Goal: Find specific page/section: Find specific page/section

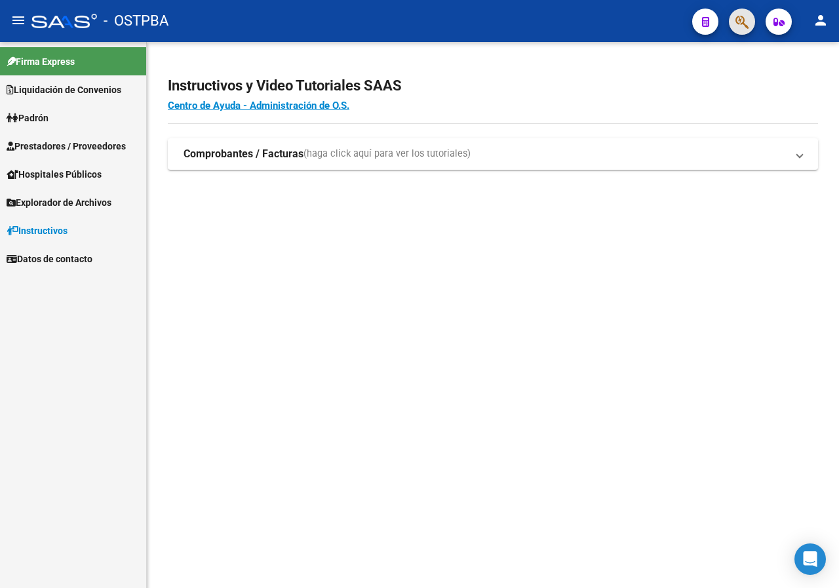
click at [750, 29] on button "button" at bounding box center [742, 22] width 26 height 26
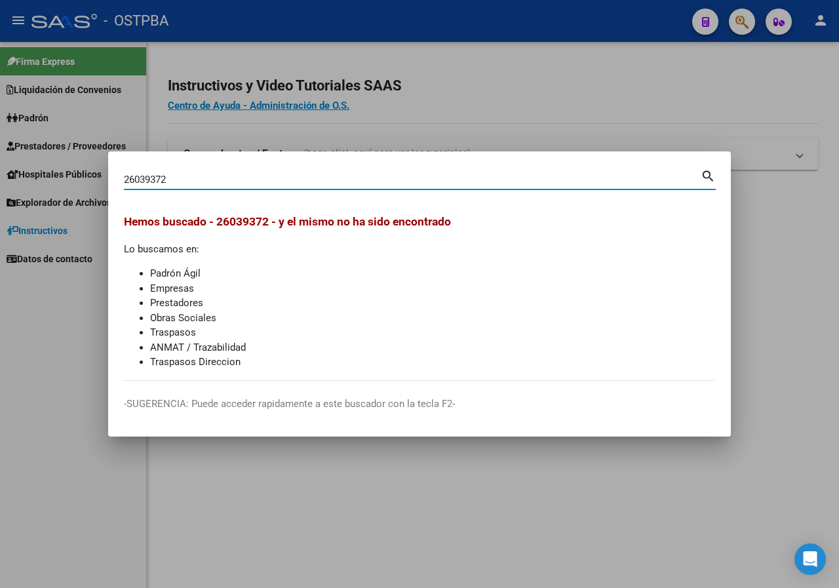
click at [203, 176] on input "26039372" at bounding box center [412, 180] width 577 height 12
paste input "7368411"
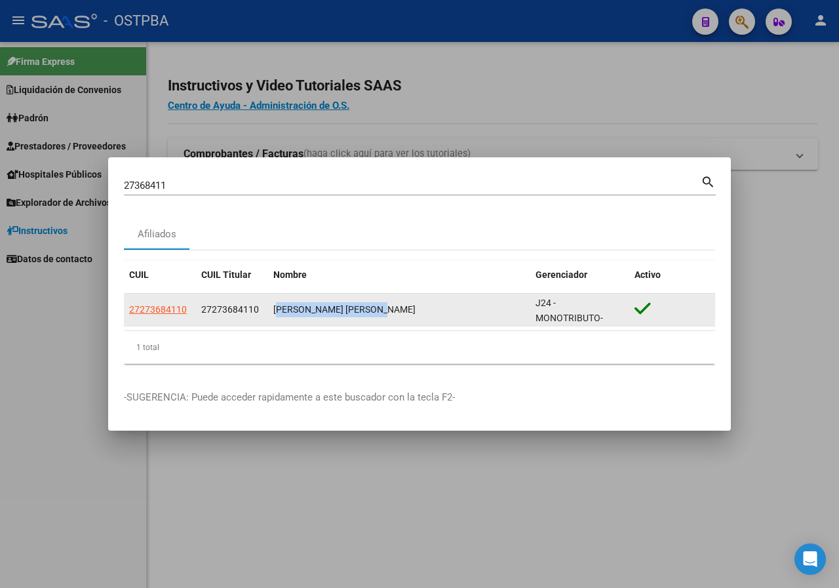
drag, startPoint x: 272, startPoint y: 310, endPoint x: 401, endPoint y: 308, distance: 128.5
click at [401, 308] on datatable-body-cell "[PERSON_NAME] [PERSON_NAME]" at bounding box center [399, 310] width 262 height 32
copy div "[PERSON_NAME] [PERSON_NAME]"
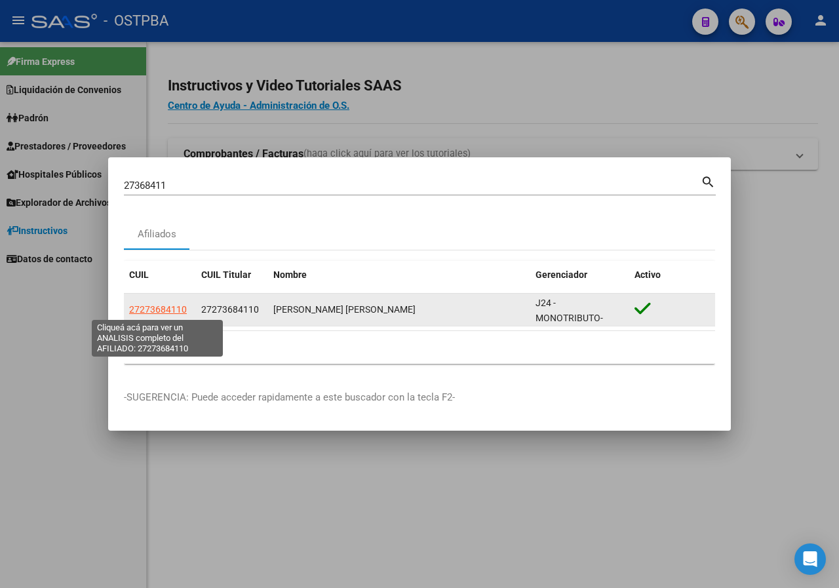
click at [164, 308] on span "27273684110" at bounding box center [158, 309] width 58 height 10
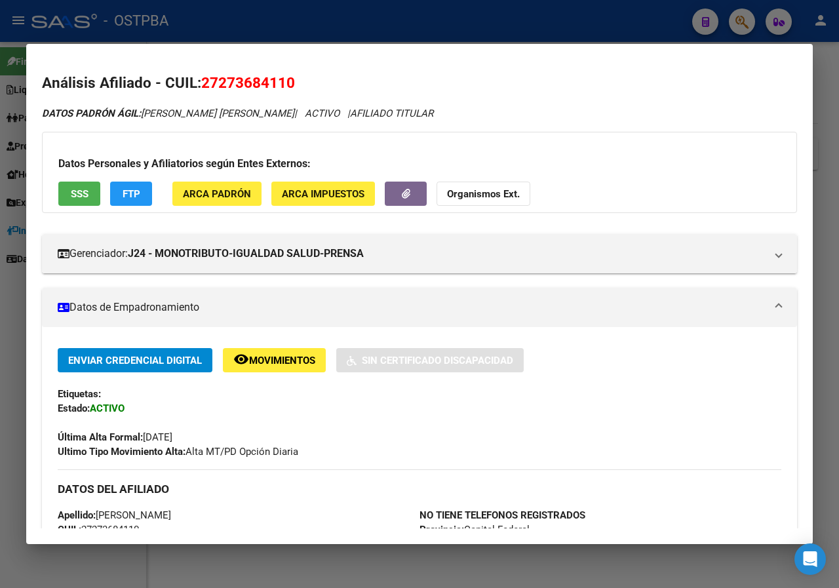
click at [0, 230] on div at bounding box center [419, 294] width 839 height 588
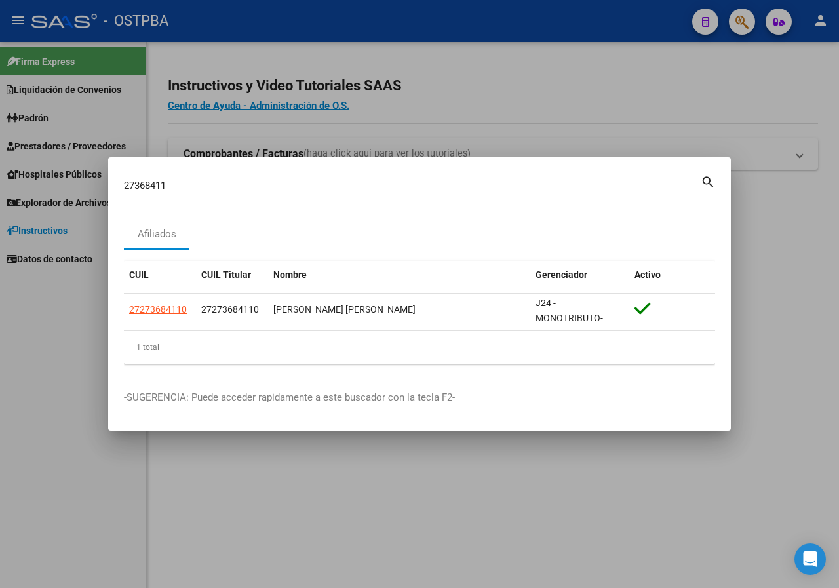
click at [207, 190] on input "27368411" at bounding box center [412, 186] width 577 height 12
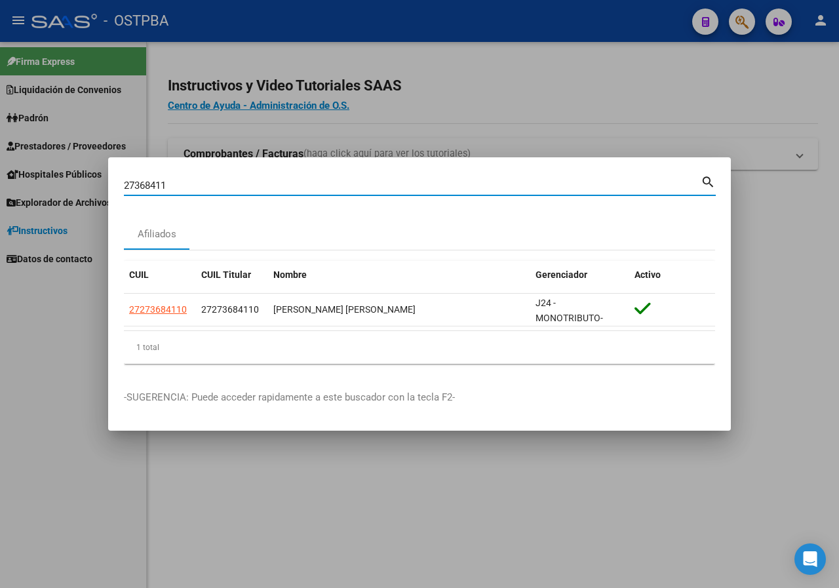
click at [207, 190] on input "27368411" at bounding box center [412, 186] width 577 height 12
paste input "19128916"
click at [226, 189] on input "19128916" at bounding box center [412, 186] width 577 height 12
paste input "35868145"
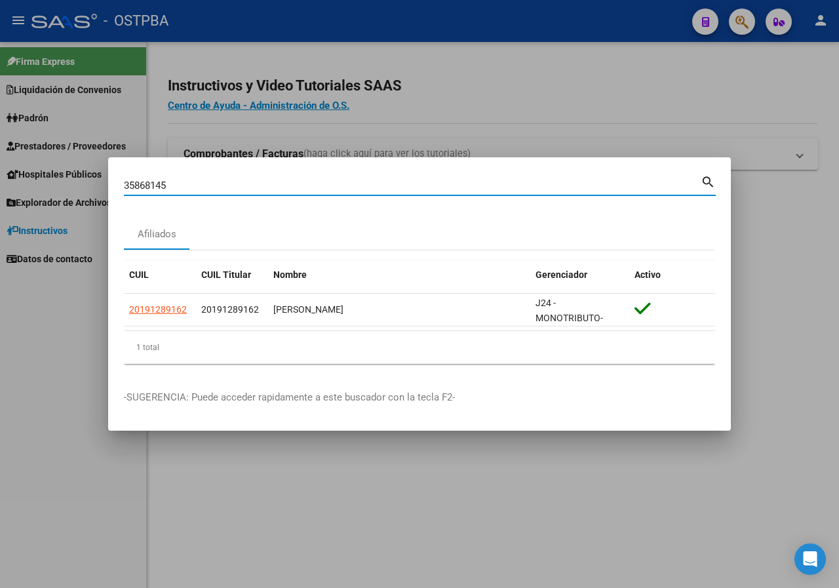
type input "35868145"
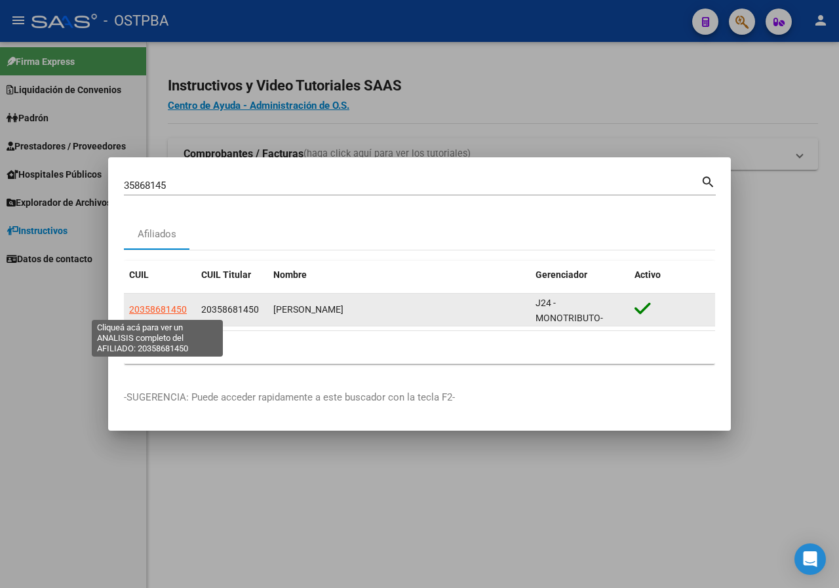
click at [167, 307] on span "20358681450" at bounding box center [158, 309] width 58 height 10
type textarea "20358681450"
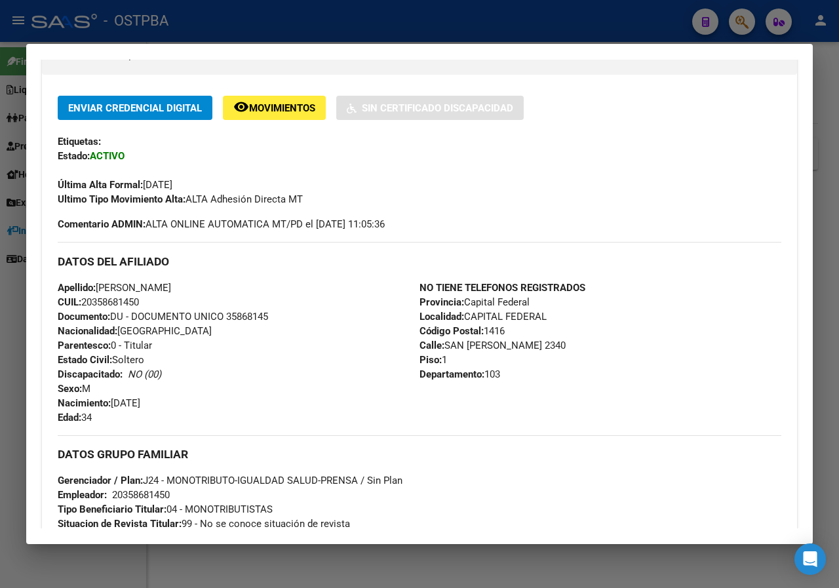
scroll to position [272, 0]
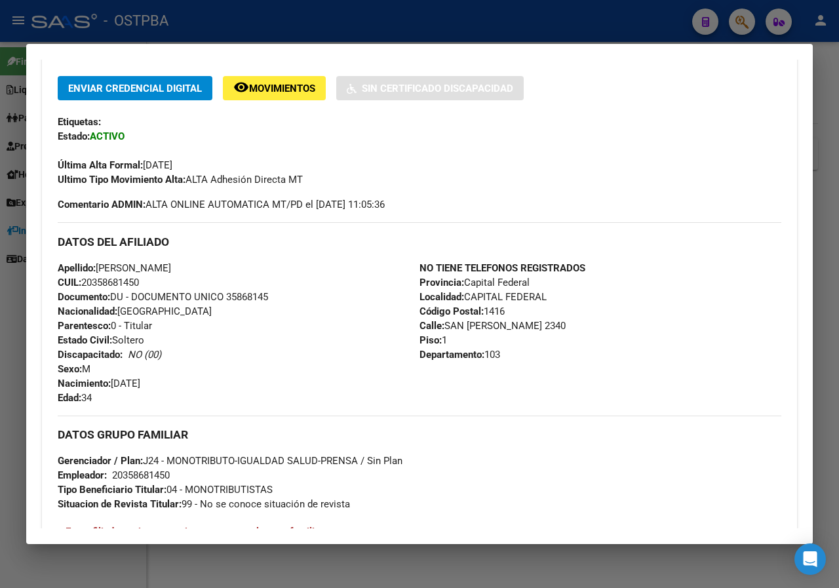
click at [10, 384] on div at bounding box center [419, 294] width 839 height 588
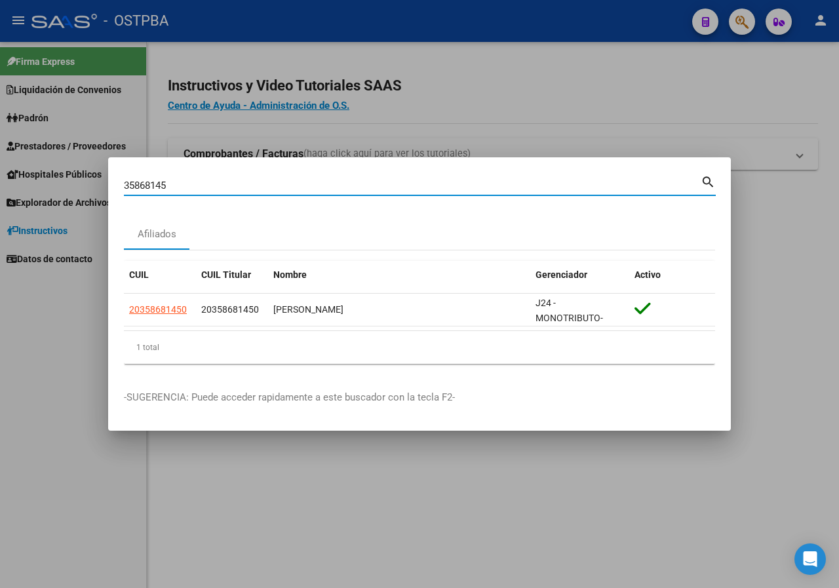
click at [267, 190] on input "35868145" at bounding box center [412, 186] width 577 height 12
paste input "0114359"
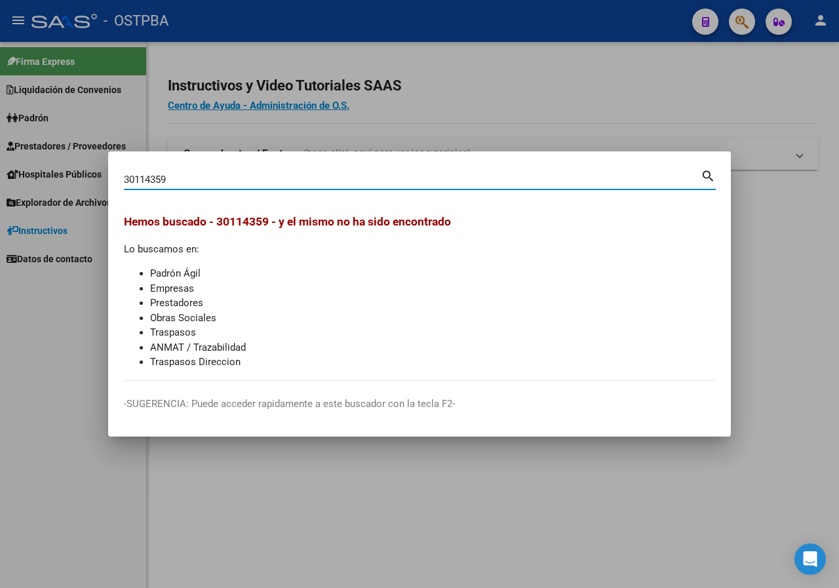
type input "30114359"
